Goal: Transaction & Acquisition: Purchase product/service

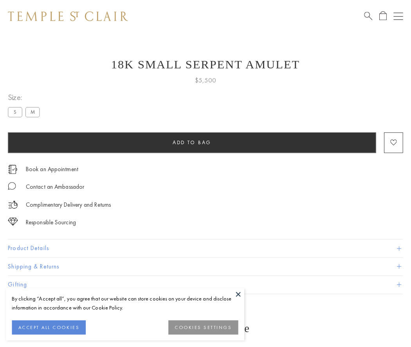
scroll to position [7, 0]
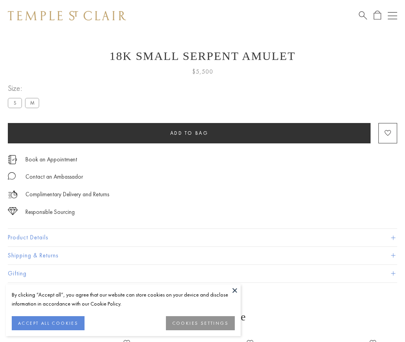
click at [189, 133] on span "Add to bag" at bounding box center [189, 133] width 38 height 7
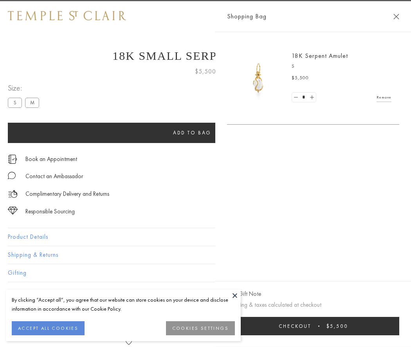
click at [318, 326] on button "Checkout $5,500" at bounding box center [313, 326] width 172 height 18
